Goal: Find specific page/section: Find specific page/section

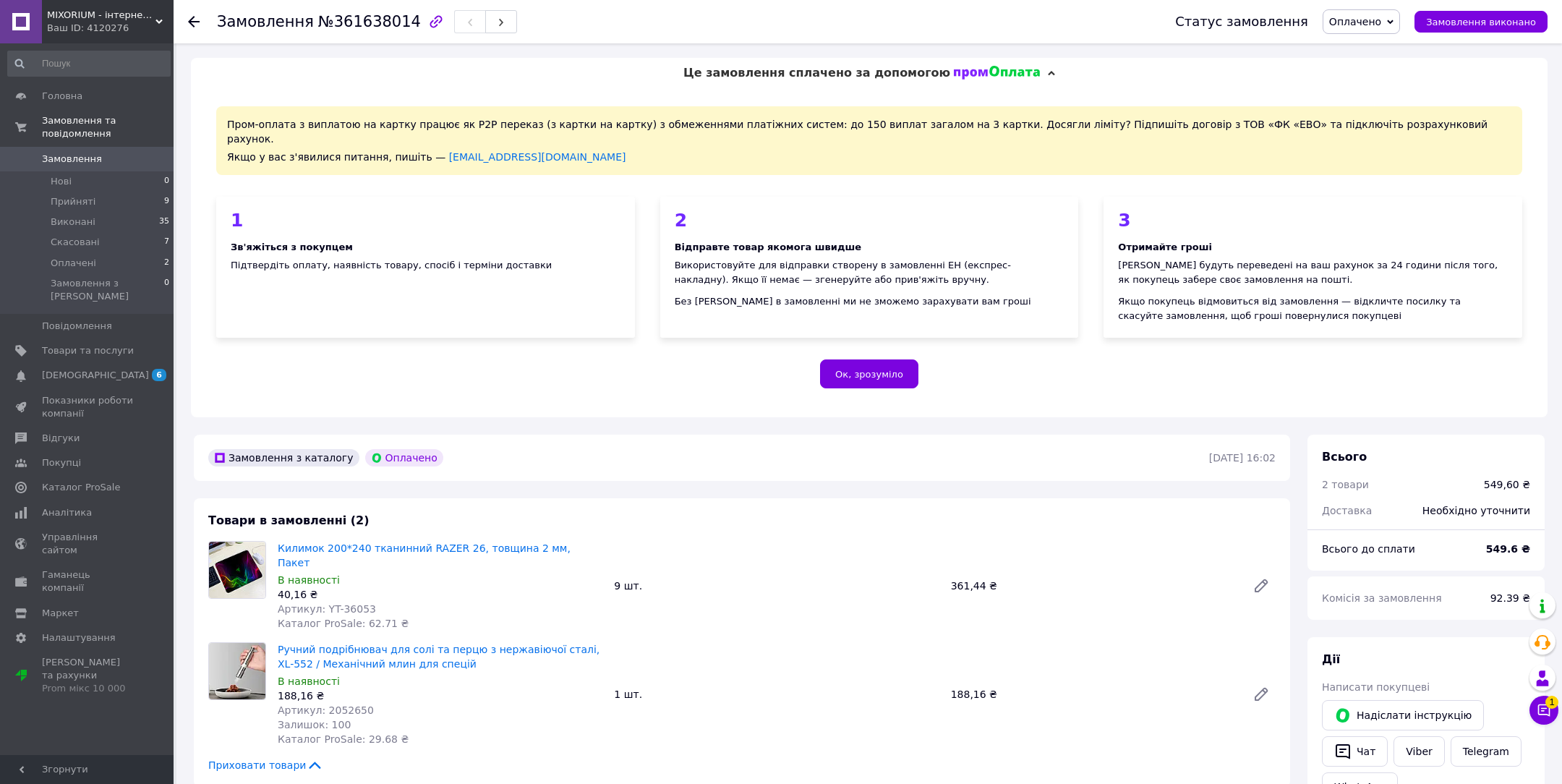
scroll to position [106, 0]
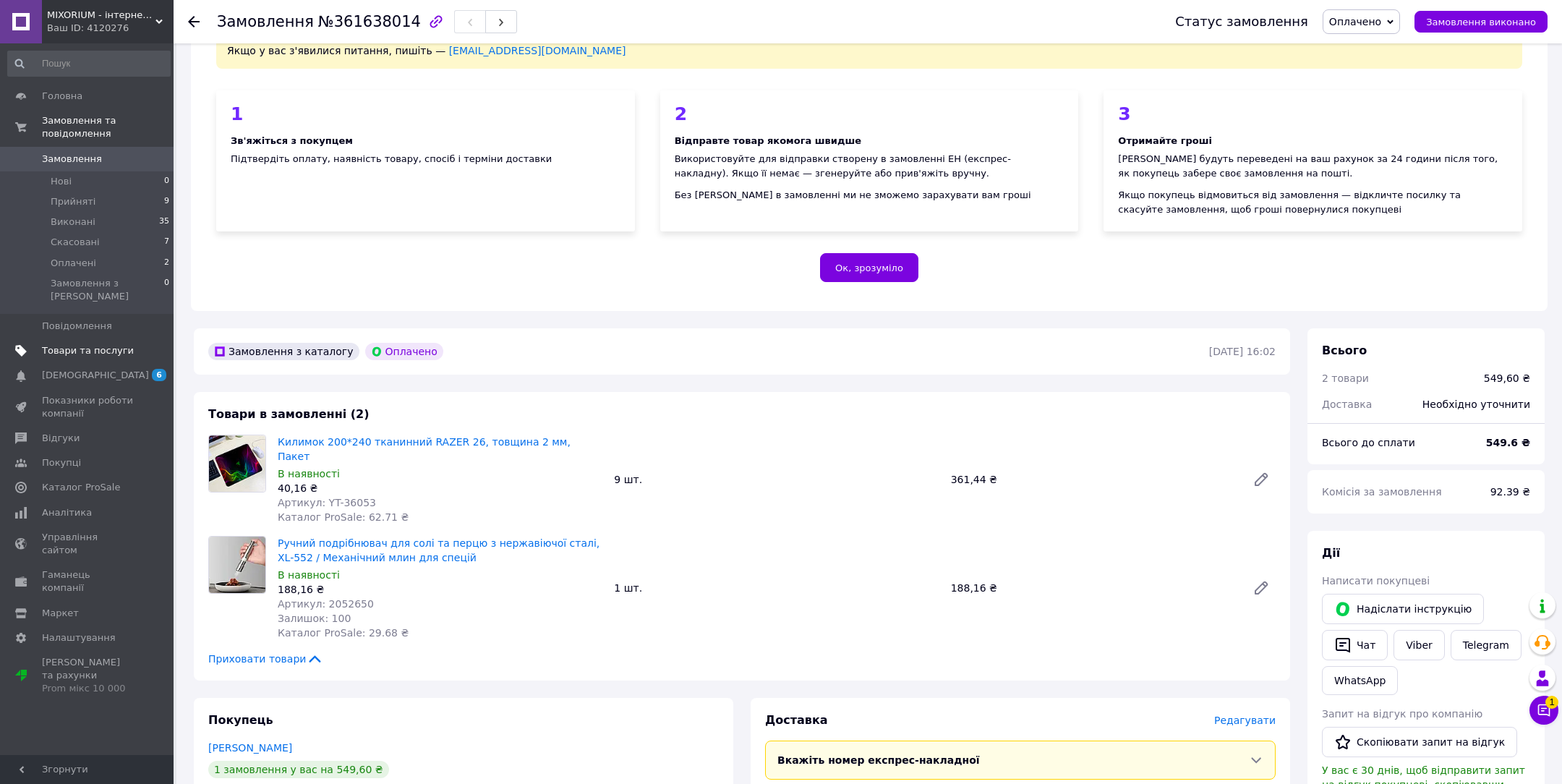
click at [113, 345] on span "Товари та послуги" at bounding box center [88, 351] width 92 height 13
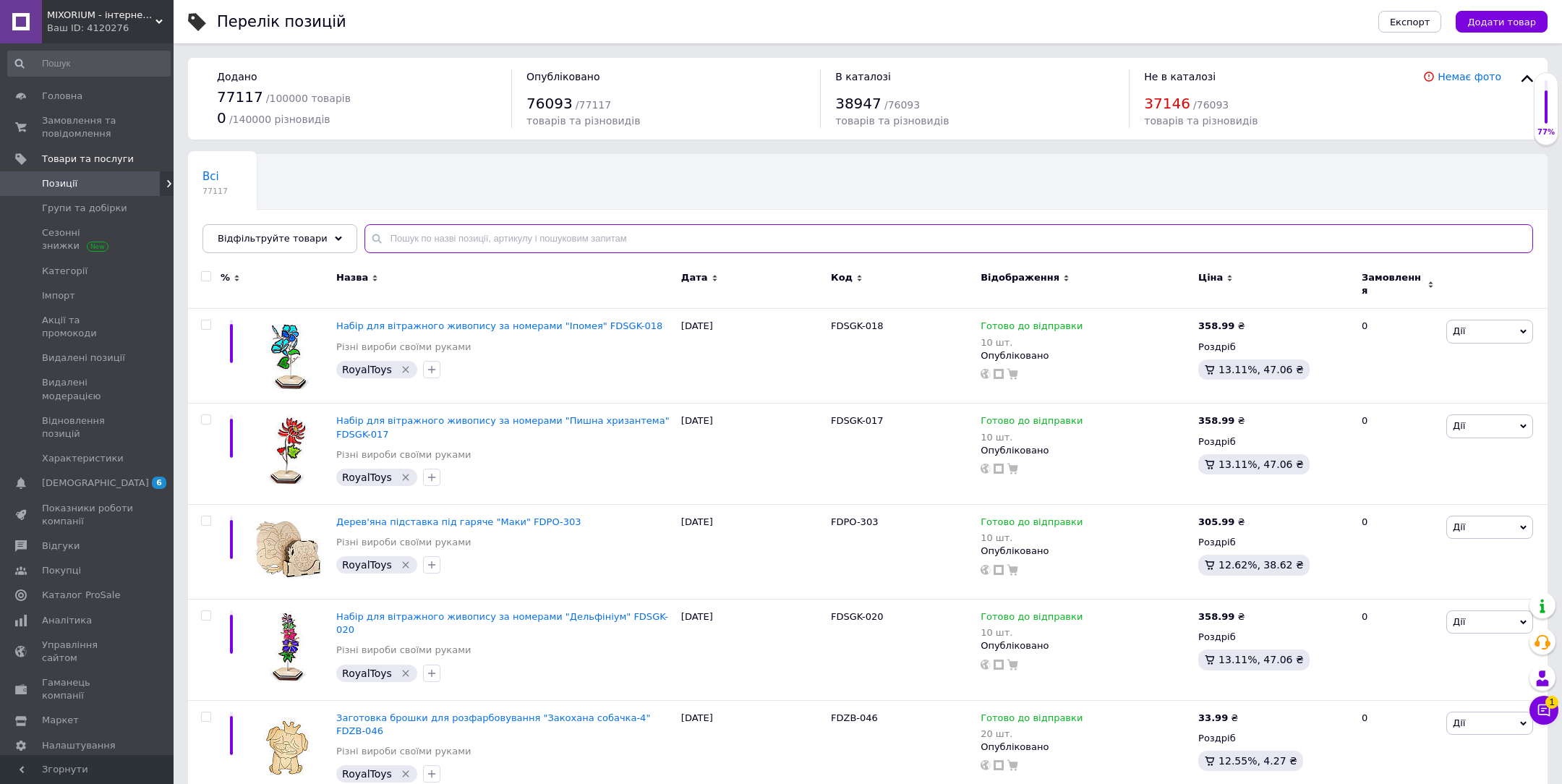
click at [481, 224] on input "text" at bounding box center [949, 238] width 1168 height 29
paste input "2052650"
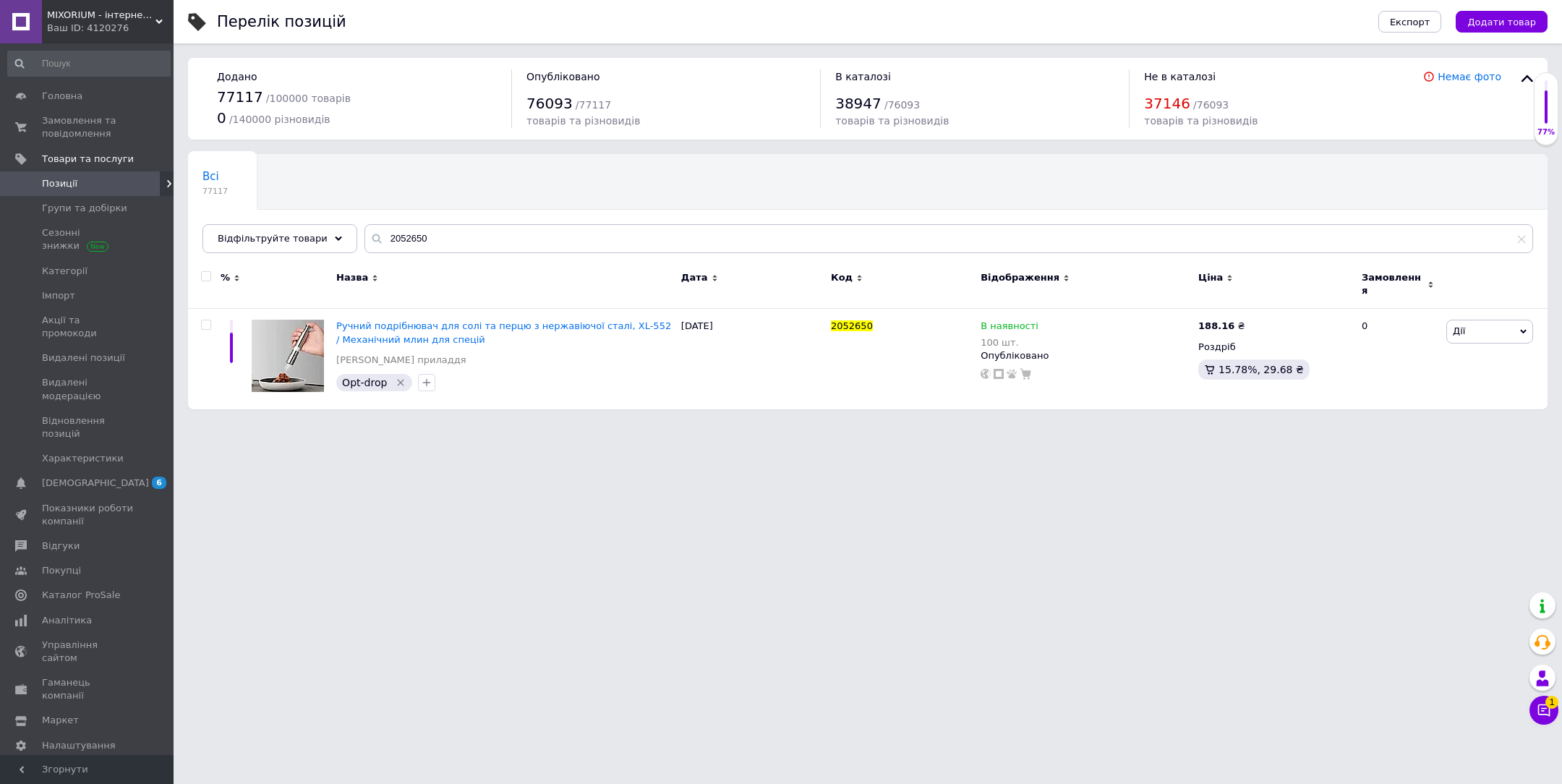
click at [81, 185] on span "Позиції" at bounding box center [88, 183] width 92 height 13
click at [467, 238] on input "2052650" at bounding box center [949, 238] width 1168 height 29
paste input "36053"
type input "36053"
